Goal: Transaction & Acquisition: Purchase product/service

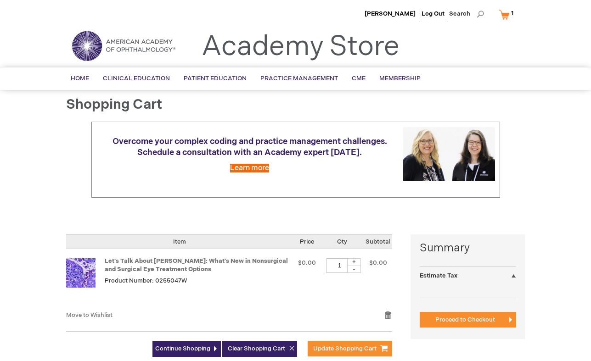
select select "US"
select select "12"
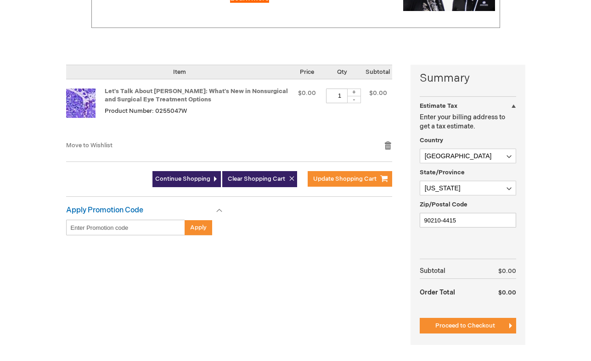
scroll to position [170, 0]
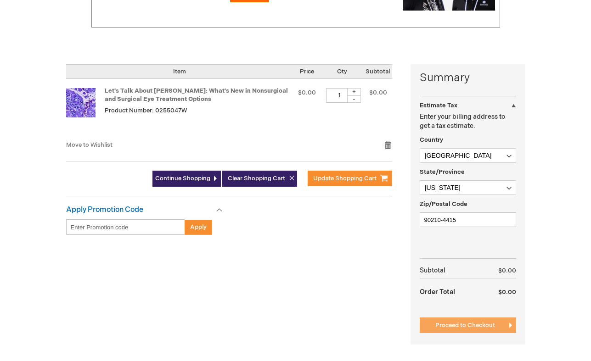
click at [466, 322] on span "Proceed to Checkout" at bounding box center [465, 325] width 60 height 7
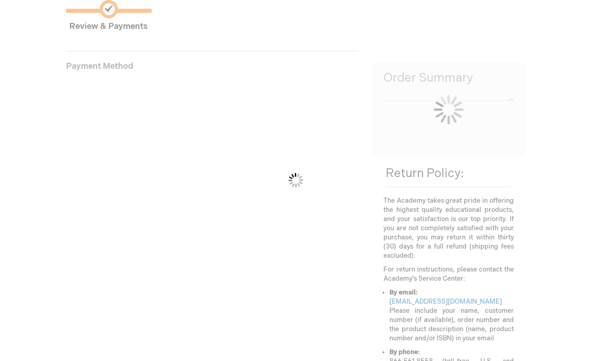
scroll to position [149, 0]
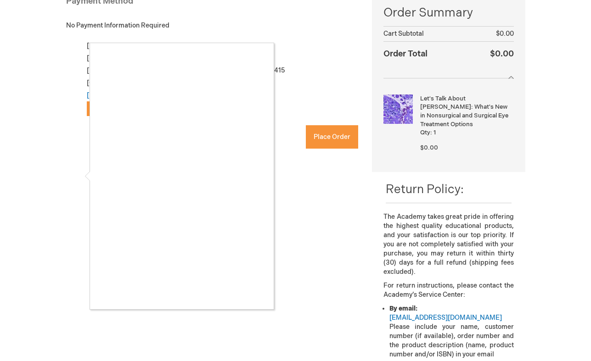
checkbox input "true"
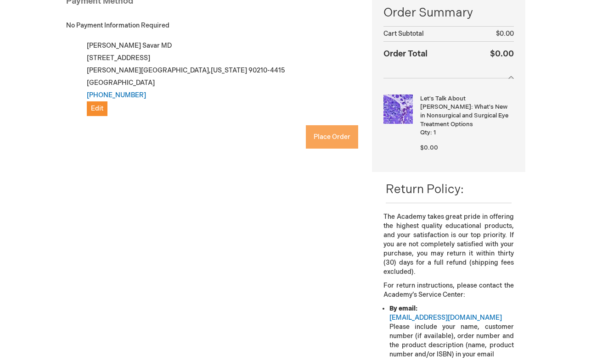
click at [340, 133] on span "Place Order" at bounding box center [332, 137] width 37 height 8
